Goal: Task Accomplishment & Management: Use online tool/utility

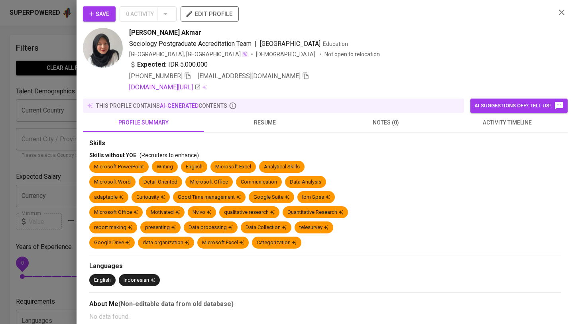
click at [47, 46] on div at bounding box center [287, 162] width 574 height 324
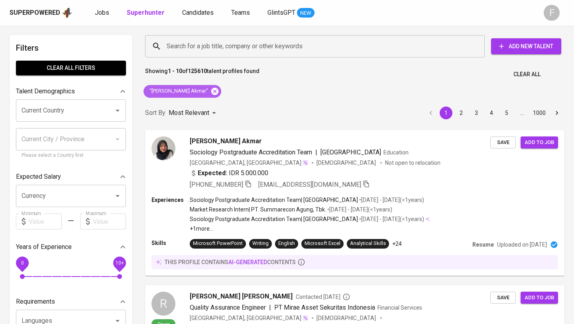
click at [219, 93] on icon at bounding box center [214, 90] width 7 height 7
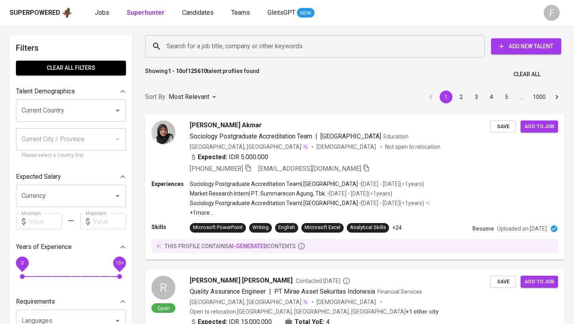
click at [213, 45] on input "Search for a job title, company or other keywords" at bounding box center [317, 46] width 305 height 15
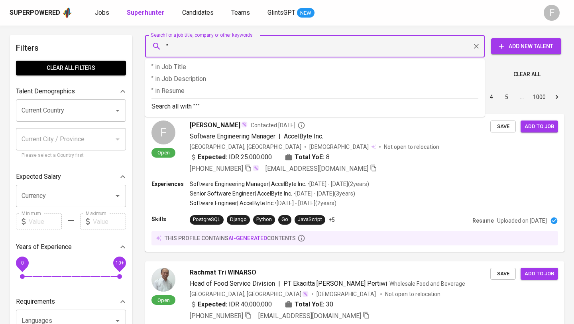
paste input "[PERSON_NAME] (She/Her)"
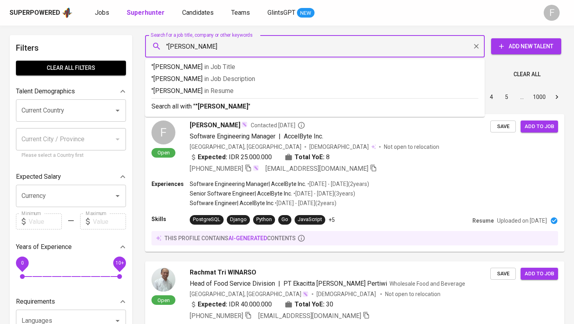
type input ""[PERSON_NAME] Putri""
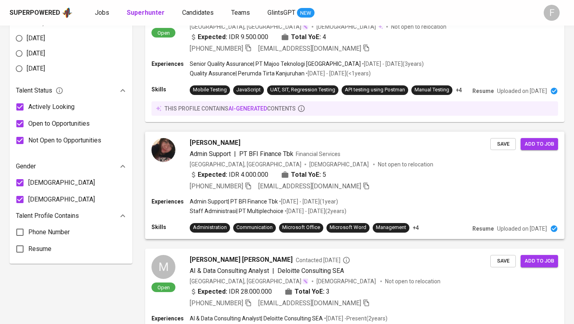
scroll to position [429, 0]
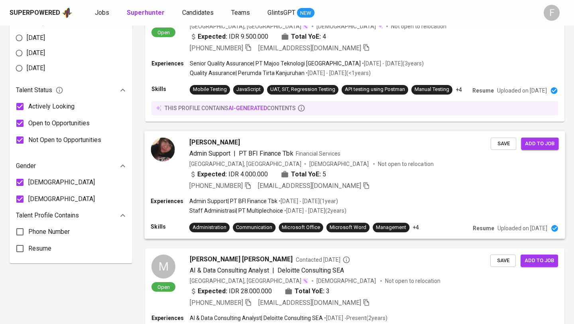
click at [270, 179] on div "Expected: IDR 4.000.000 Total YoE: 5" at bounding box center [257, 174] width 137 height 10
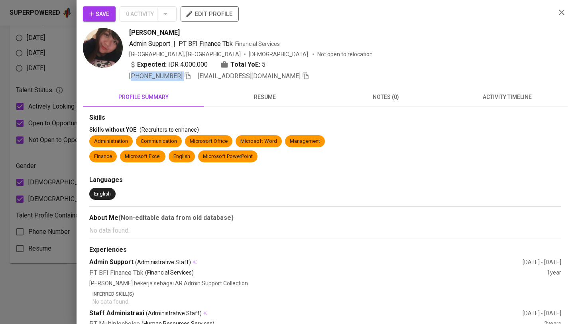
drag, startPoint x: 133, startPoint y: 77, endPoint x: 185, endPoint y: 77, distance: 52.2
click at [185, 77] on span "[PHONE_NUMBER]" at bounding box center [160, 76] width 62 height 10
copy span "[PHONE_NUMBER]"
click at [271, 96] on span "resume" at bounding box center [265, 97] width 112 height 10
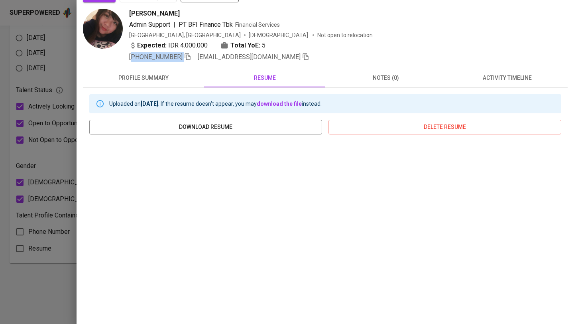
scroll to position [0, 0]
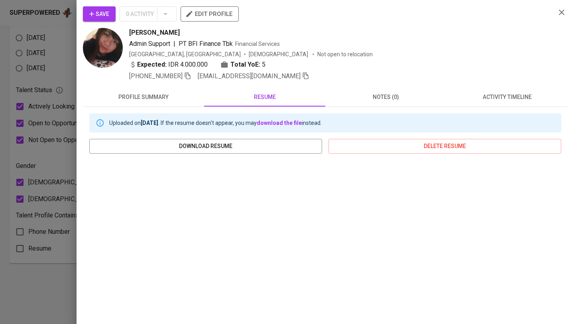
click at [179, 83] on div "Save 0 Activity edit profile [PERSON_NAME] Putri Admin Support | PT BFI Finance…" at bounding box center [325, 205] width 485 height 399
click at [187, 76] on icon "button" at bounding box center [187, 75] width 7 height 7
